Goal: Information Seeking & Learning: Check status

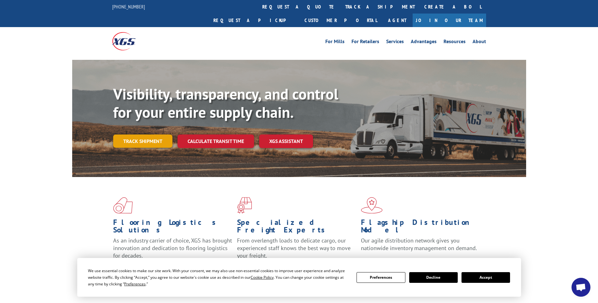
click at [139, 135] on link "Track shipment" at bounding box center [142, 141] width 59 height 13
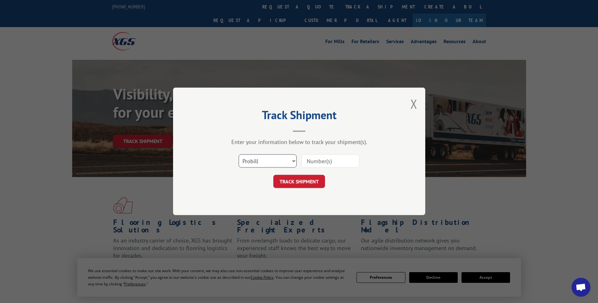
click at [269, 159] on select "Select category... Probill BOL PO" at bounding box center [267, 161] width 58 height 13
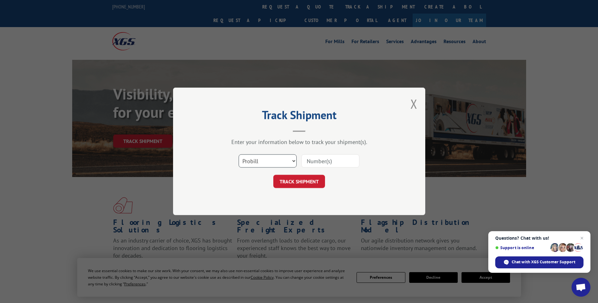
select select "bol"
click at [238, 155] on select "Select category... Probill BOL PO" at bounding box center [267, 161] width 58 height 13
click at [326, 159] on input at bounding box center [330, 161] width 58 height 13
paste input "CP-027185.B"
type input "CP-027185.B"
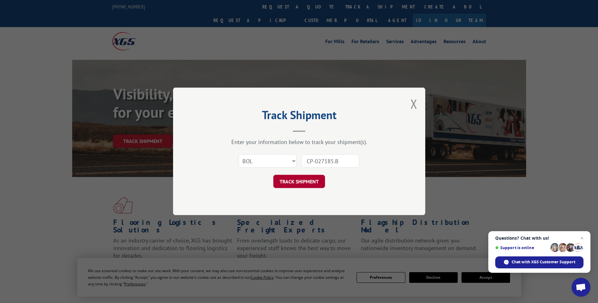
click at [307, 176] on button "TRACK SHIPMENT" at bounding box center [299, 181] width 52 height 13
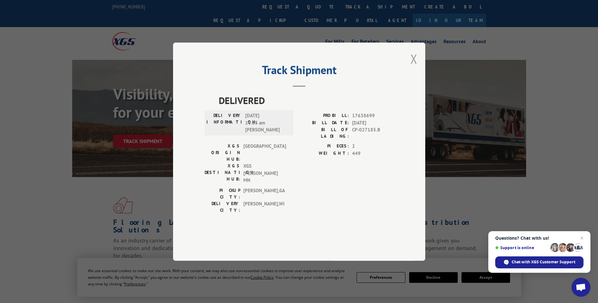
click at [414, 67] on button "Close modal" at bounding box center [413, 58] width 7 height 17
